Goal: Navigation & Orientation: Find specific page/section

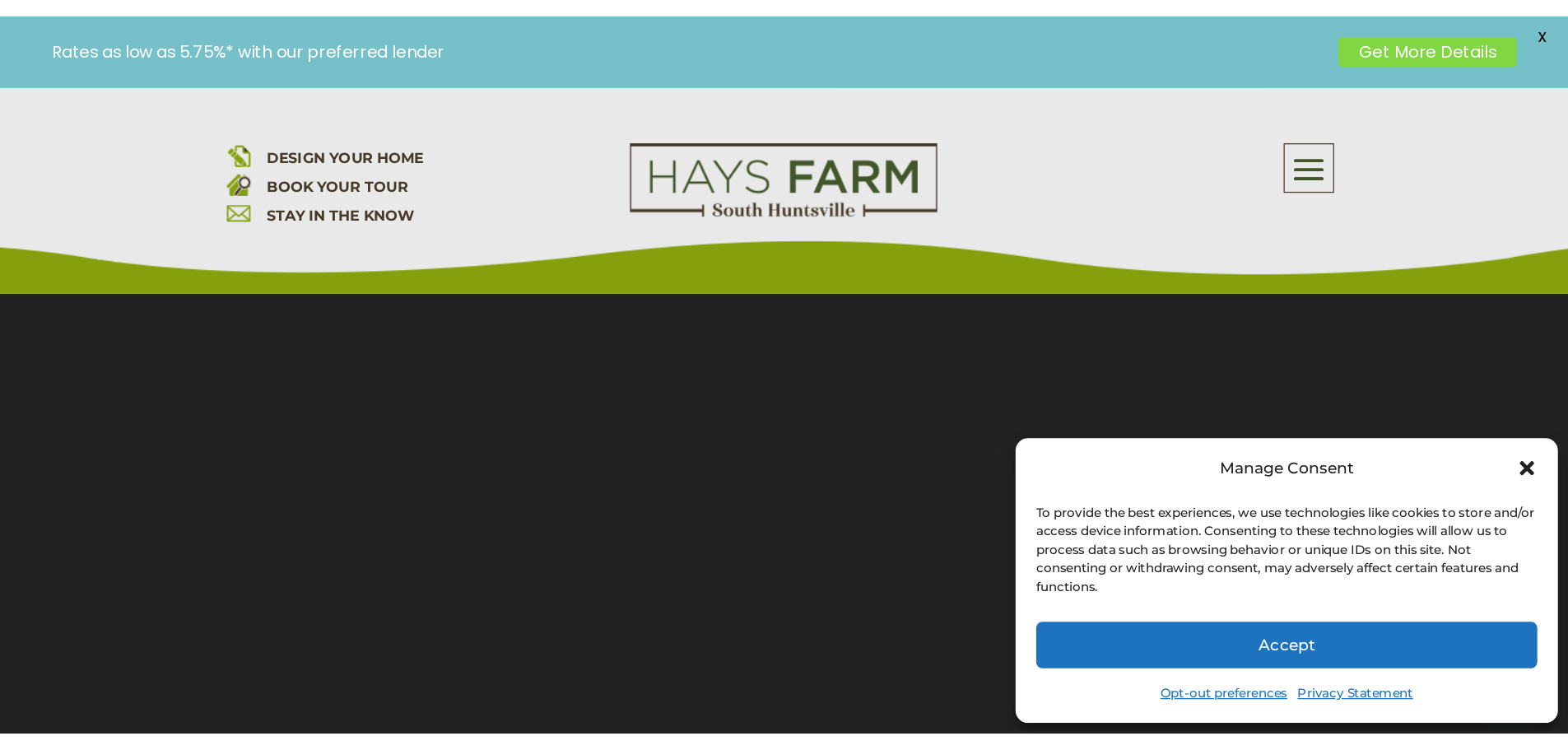
scroll to position [165, 0]
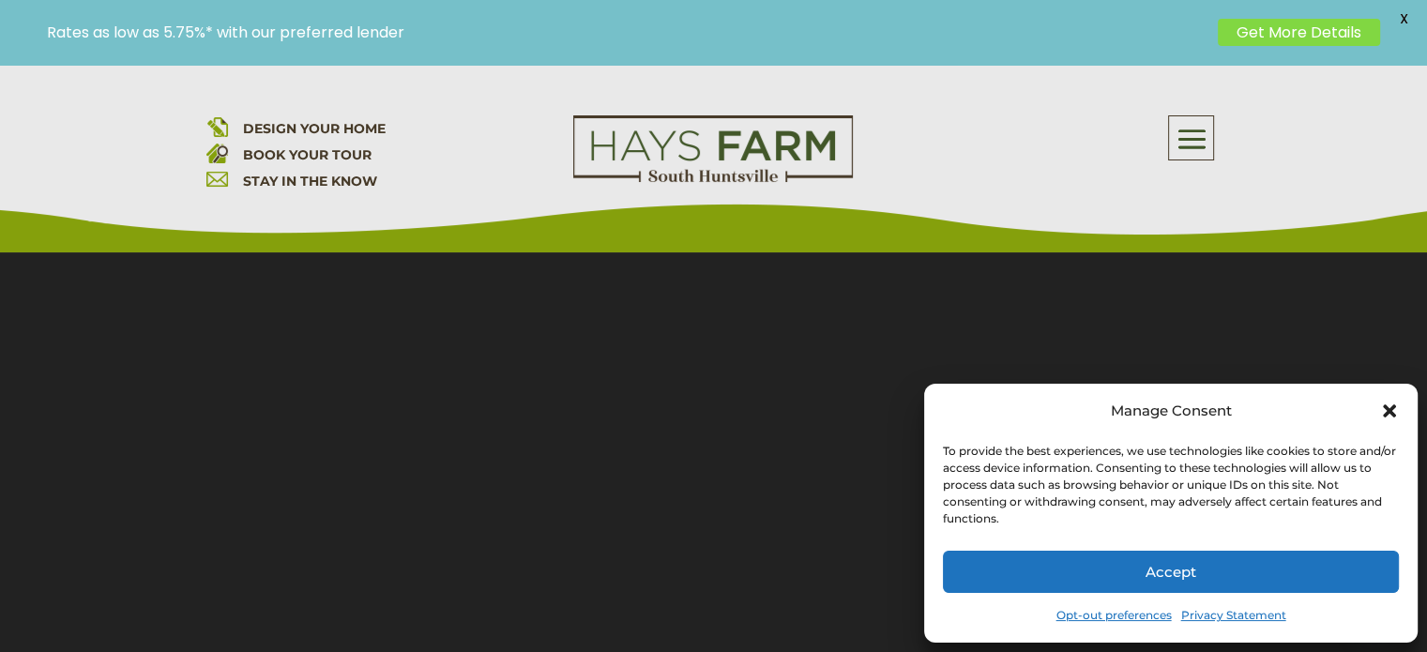
click at [1163, 573] on button "Accept" at bounding box center [1171, 572] width 456 height 42
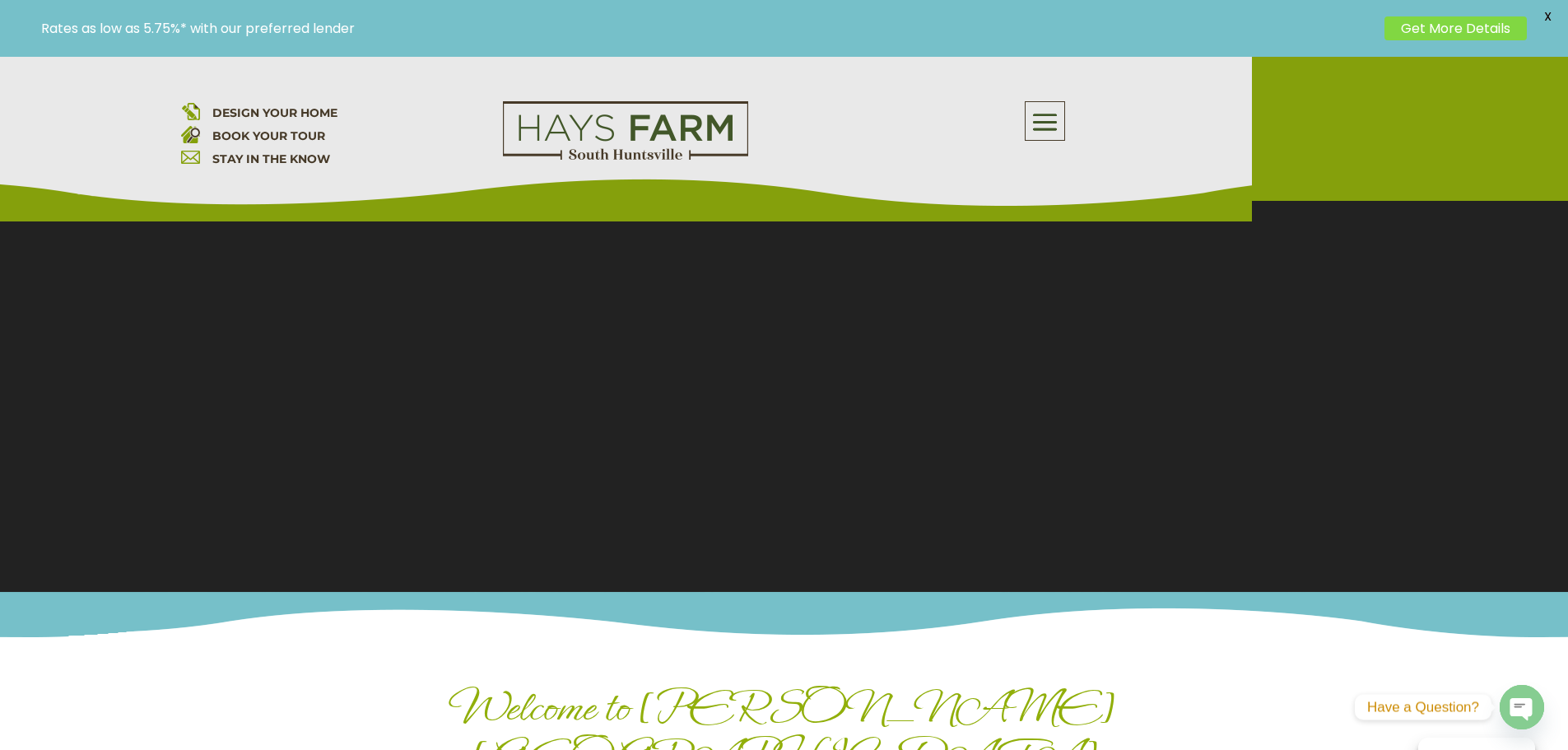
click at [1050, 127] on span at bounding box center [1045, 122] width 39 height 38
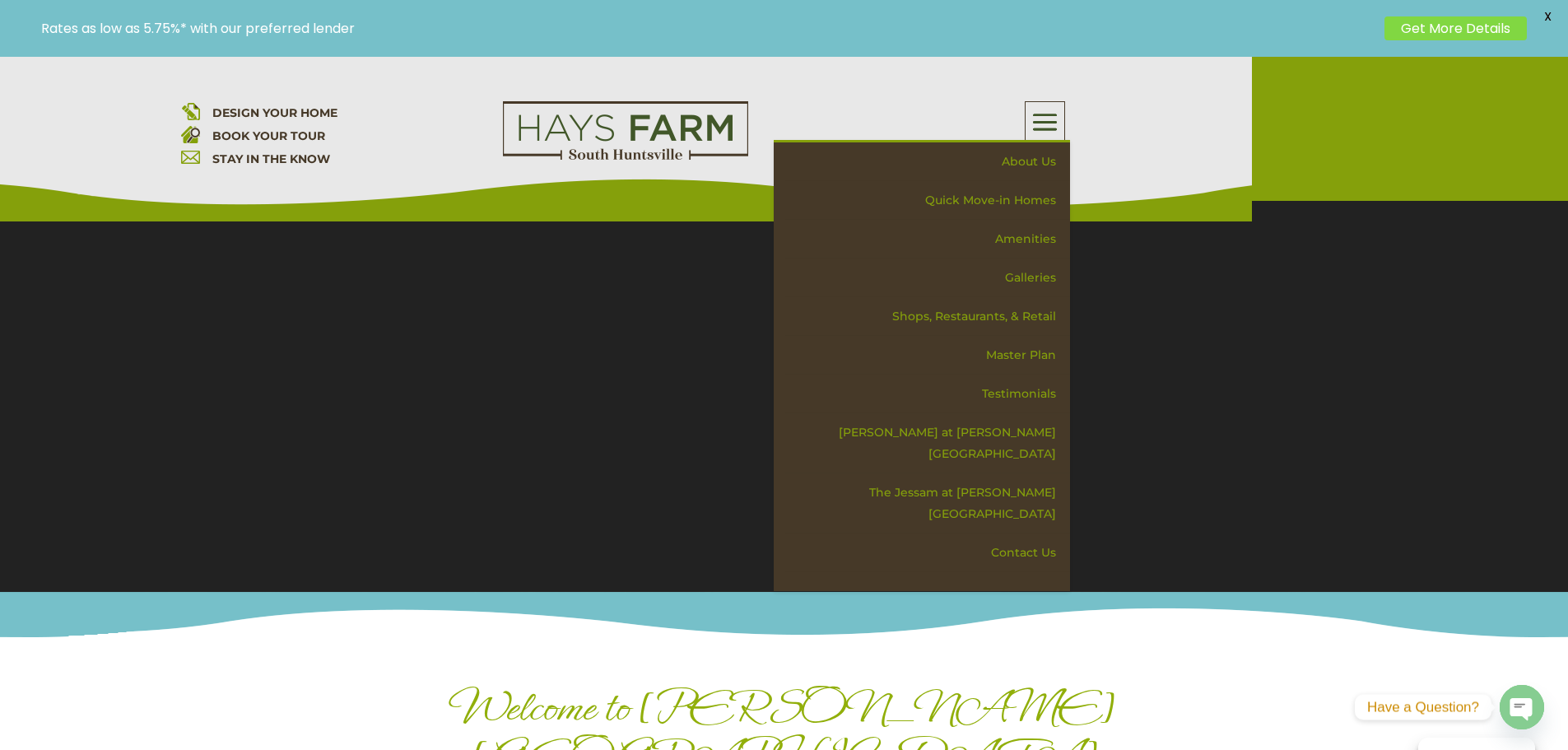
click at [542, 419] on section "Video Player 00:09 00:00 00:32 Use Up/Down Arrow keys to increase or decrease v…" at bounding box center [784, 325] width 1568 height 535
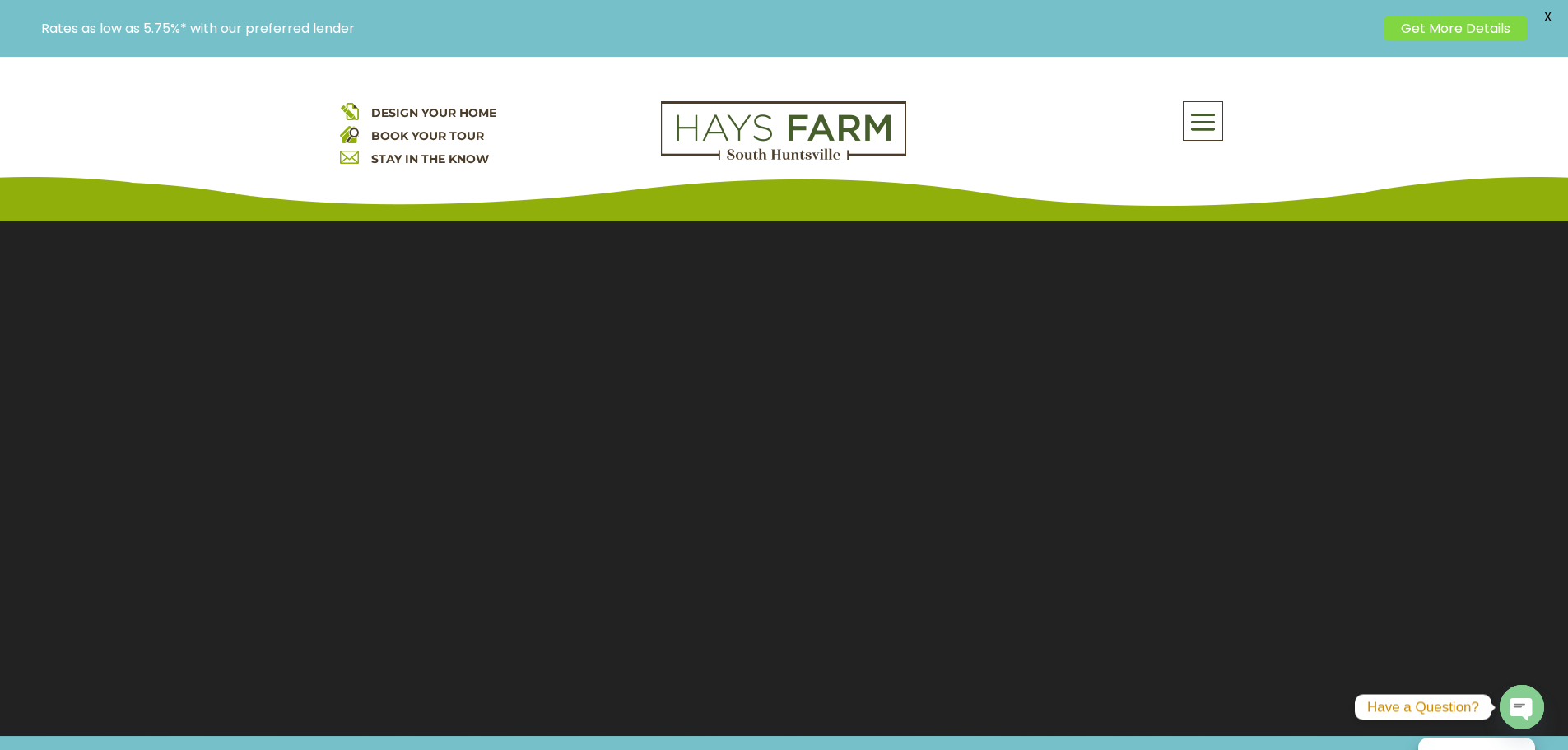
click at [1206, 114] on span at bounding box center [1203, 122] width 39 height 38
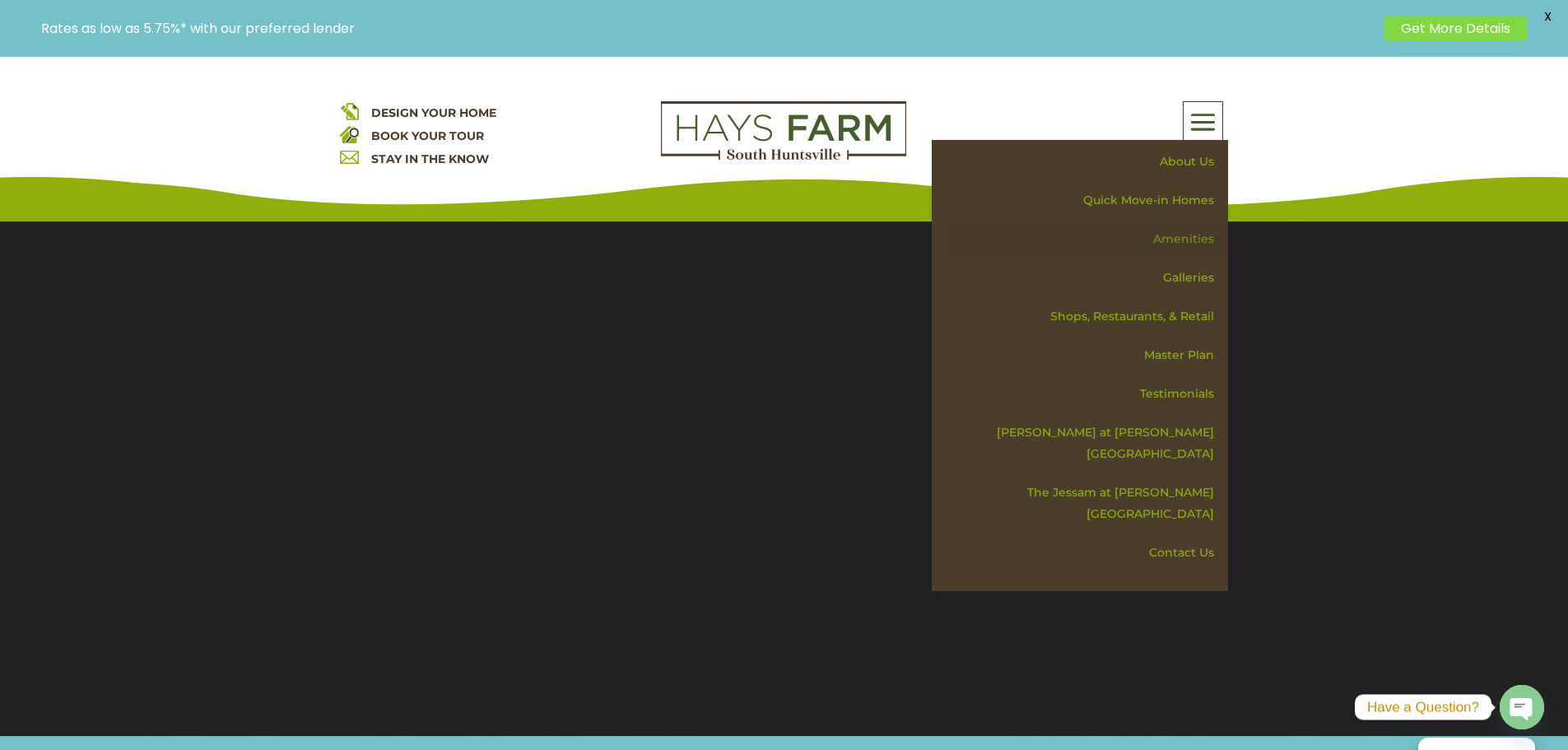
click at [1205, 235] on link "Amenities" at bounding box center [1085, 239] width 285 height 39
